Goal: Information Seeking & Learning: Learn about a topic

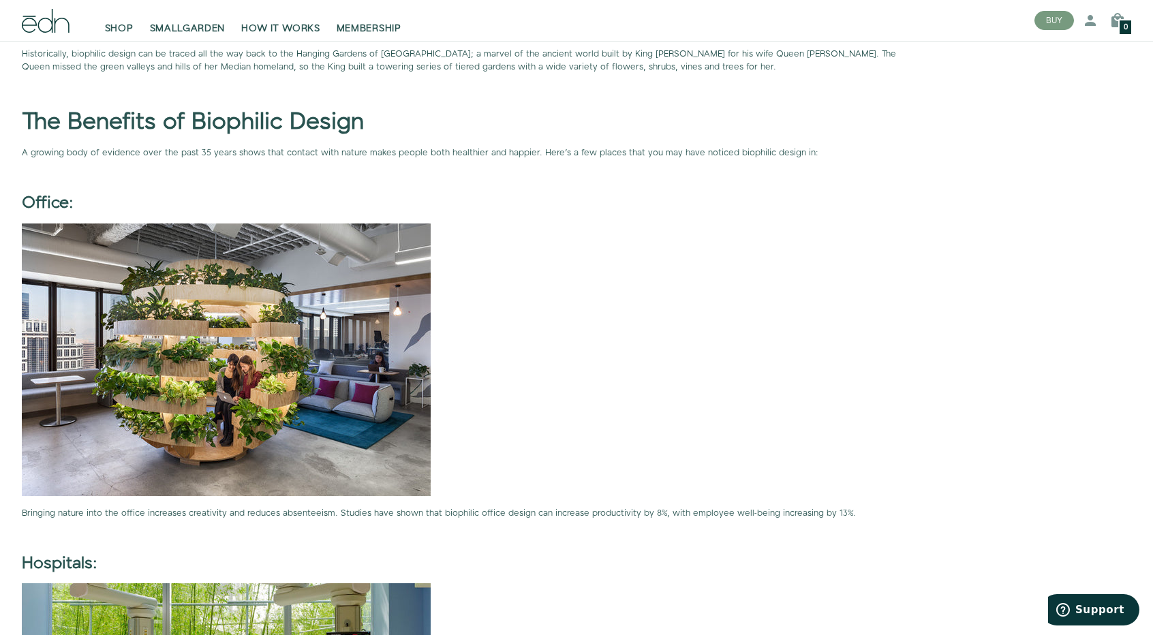
scroll to position [1977, 0]
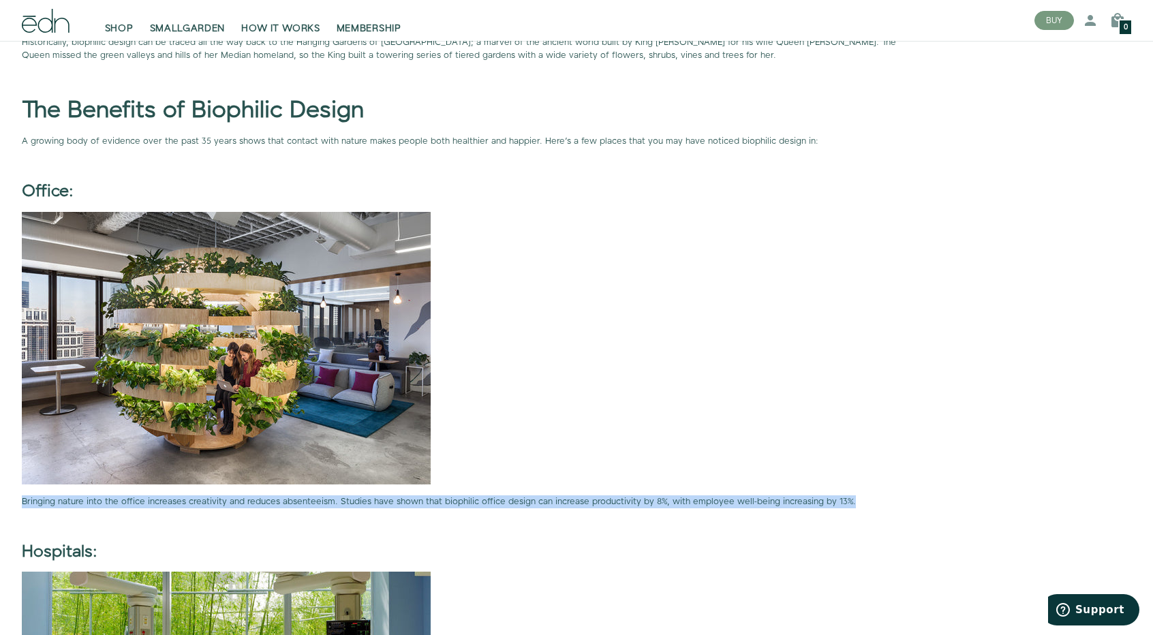
drag, startPoint x: 24, startPoint y: 498, endPoint x: 915, endPoint y: 489, distance: 891.6
click at [915, 489] on div "For millennia, human beings have lived close to nature; however, currently 54% …" at bounding box center [470, 539] width 897 height 3518
copy p "Bringing nature into the office increases creativity and reduces absenteeism. S…"
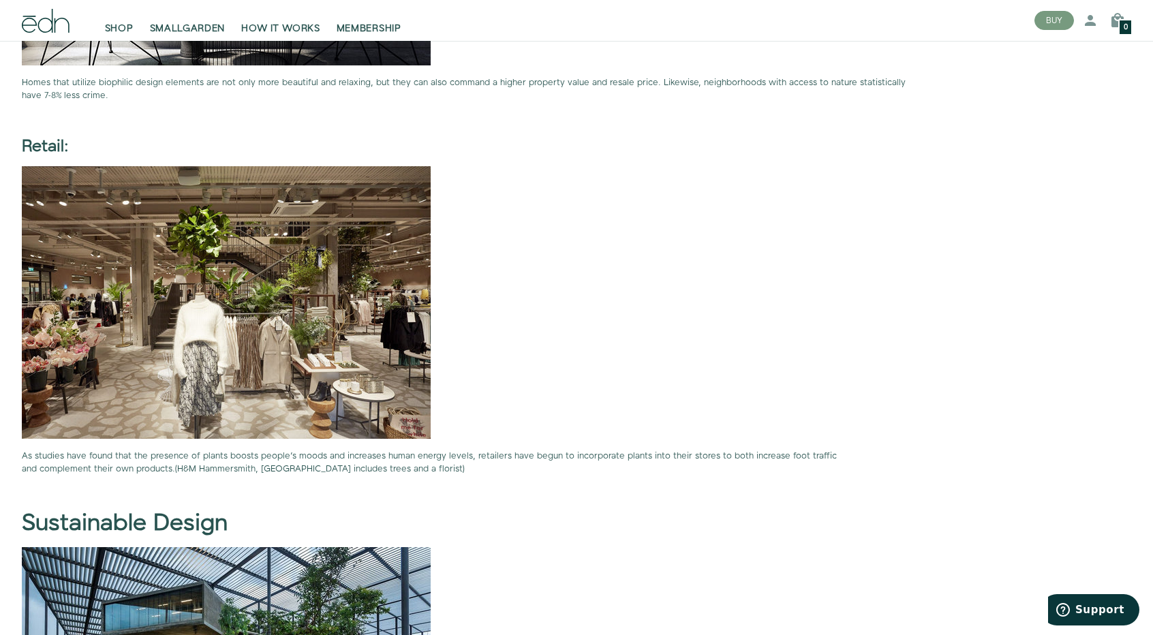
scroll to position [3817, 0]
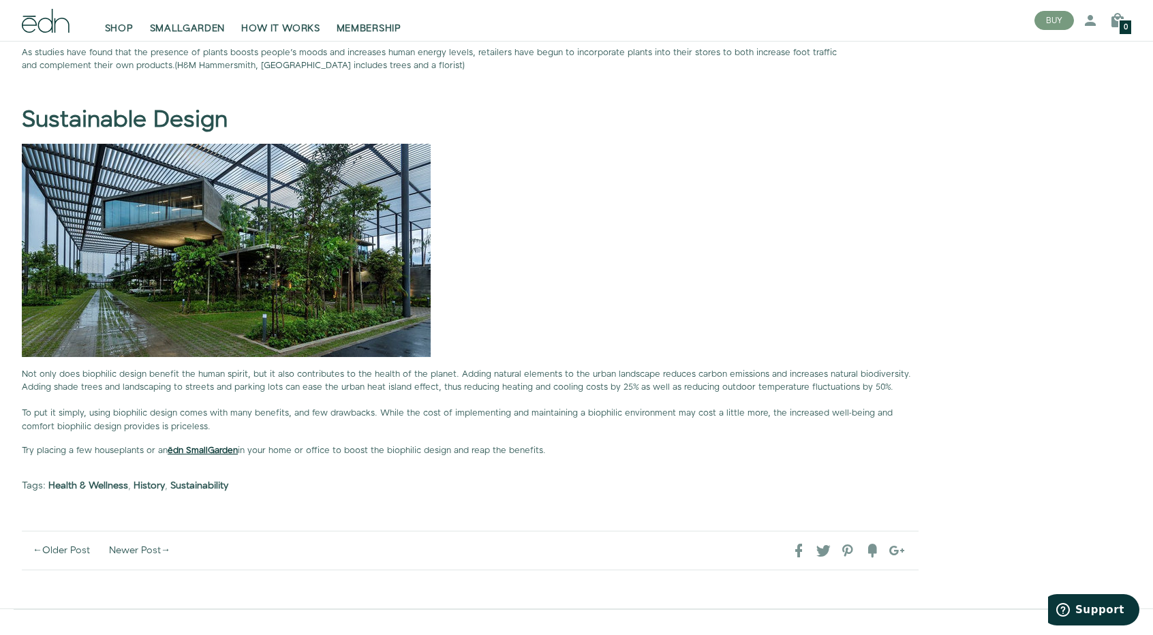
click at [177, 445] on strong "ēdn SmallGarden" at bounding box center [203, 450] width 70 height 12
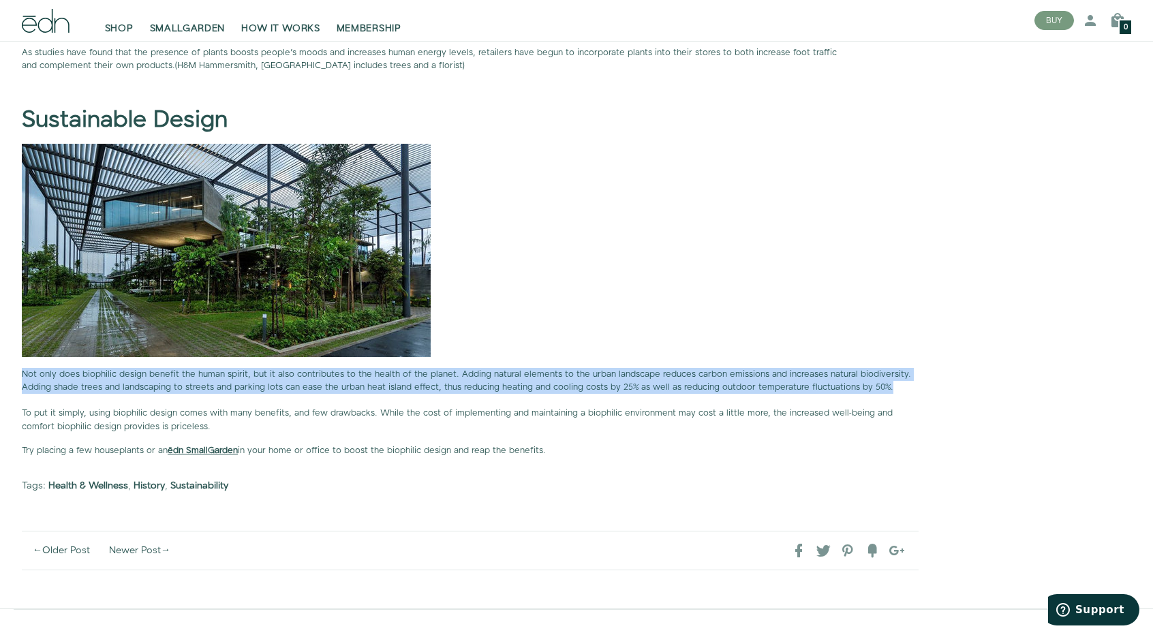
drag, startPoint x: 18, startPoint y: 371, endPoint x: 909, endPoint y: 385, distance: 890.3
copy span "Not only does biophilic design benefit the human spirit, but it also contribute…"
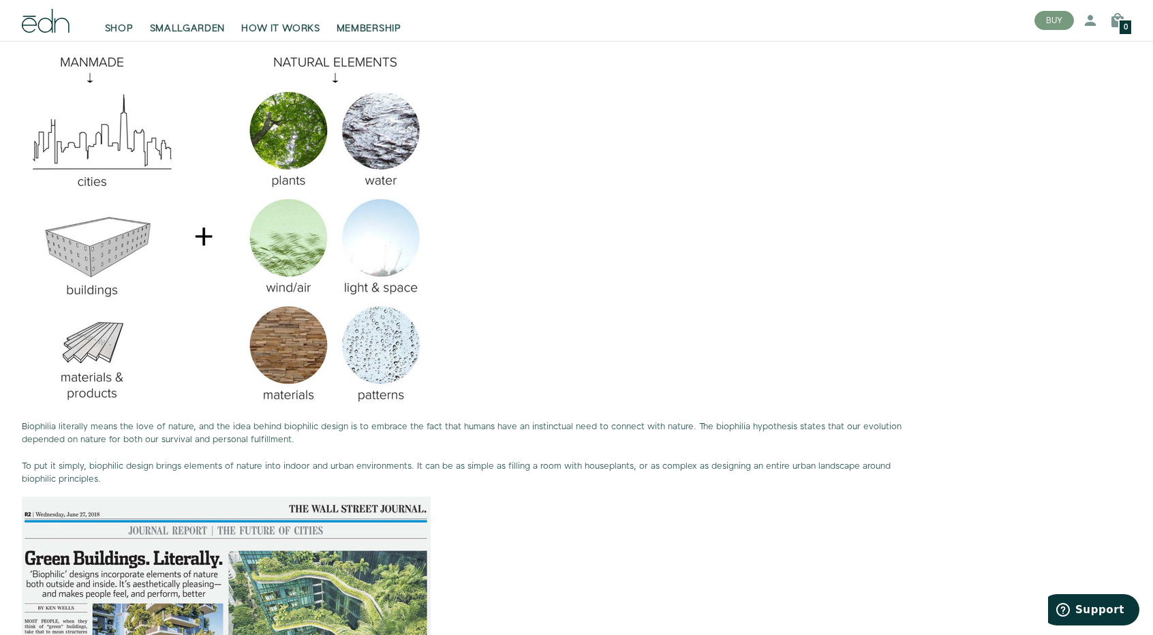
scroll to position [750, 0]
